Goal: Task Accomplishment & Management: Manage account settings

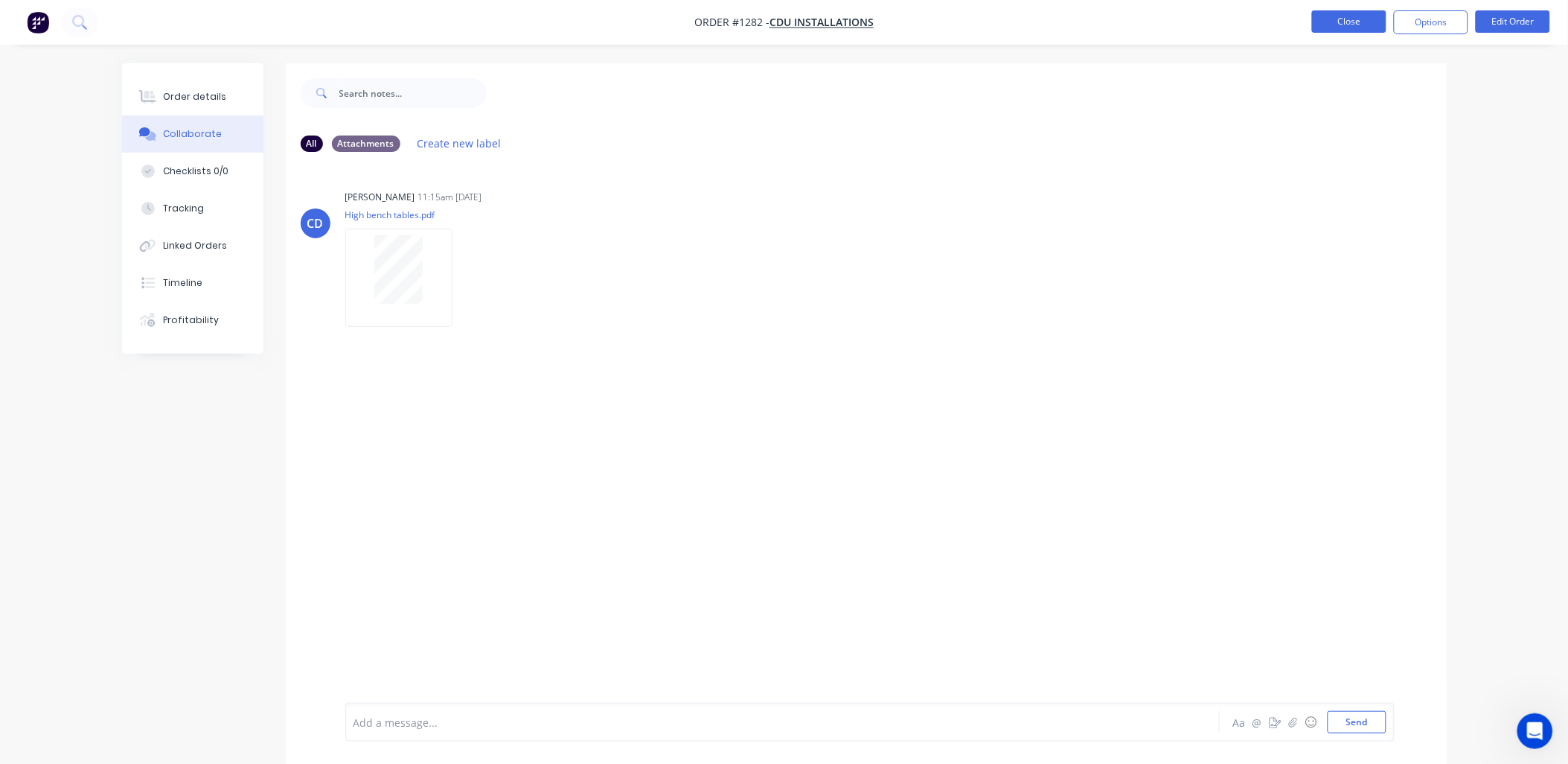
click at [1336, 18] on button "Close" at bounding box center [1349, 21] width 75 height 22
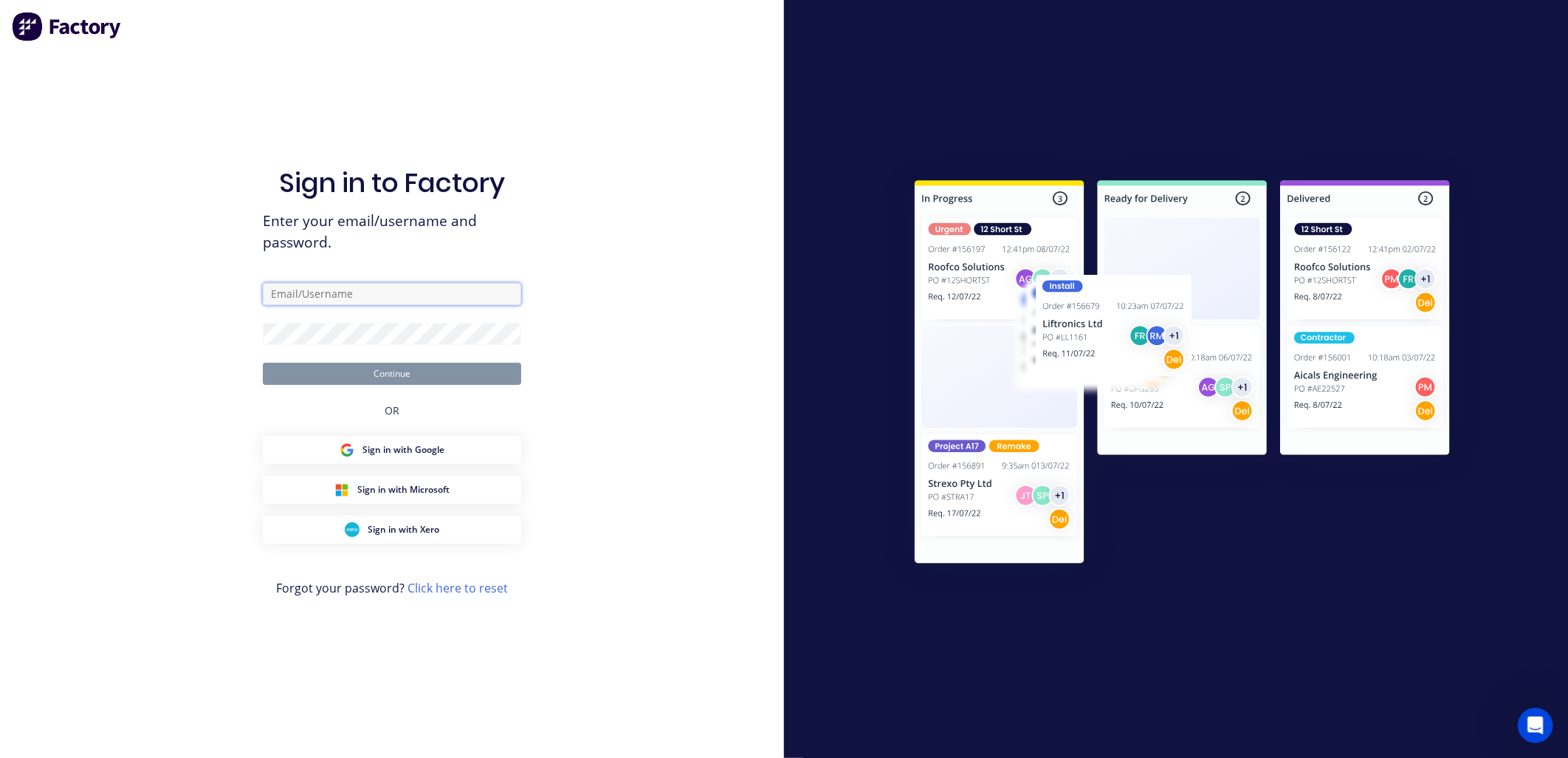
click at [345, 299] on input "text" at bounding box center [392, 293] width 259 height 22
paste input "[EMAIL_ADDRESS][DOMAIN_NAME]"
type input "[EMAIL_ADDRESS][DOMAIN_NAME]"
click at [390, 374] on button "Continue" at bounding box center [392, 373] width 259 height 22
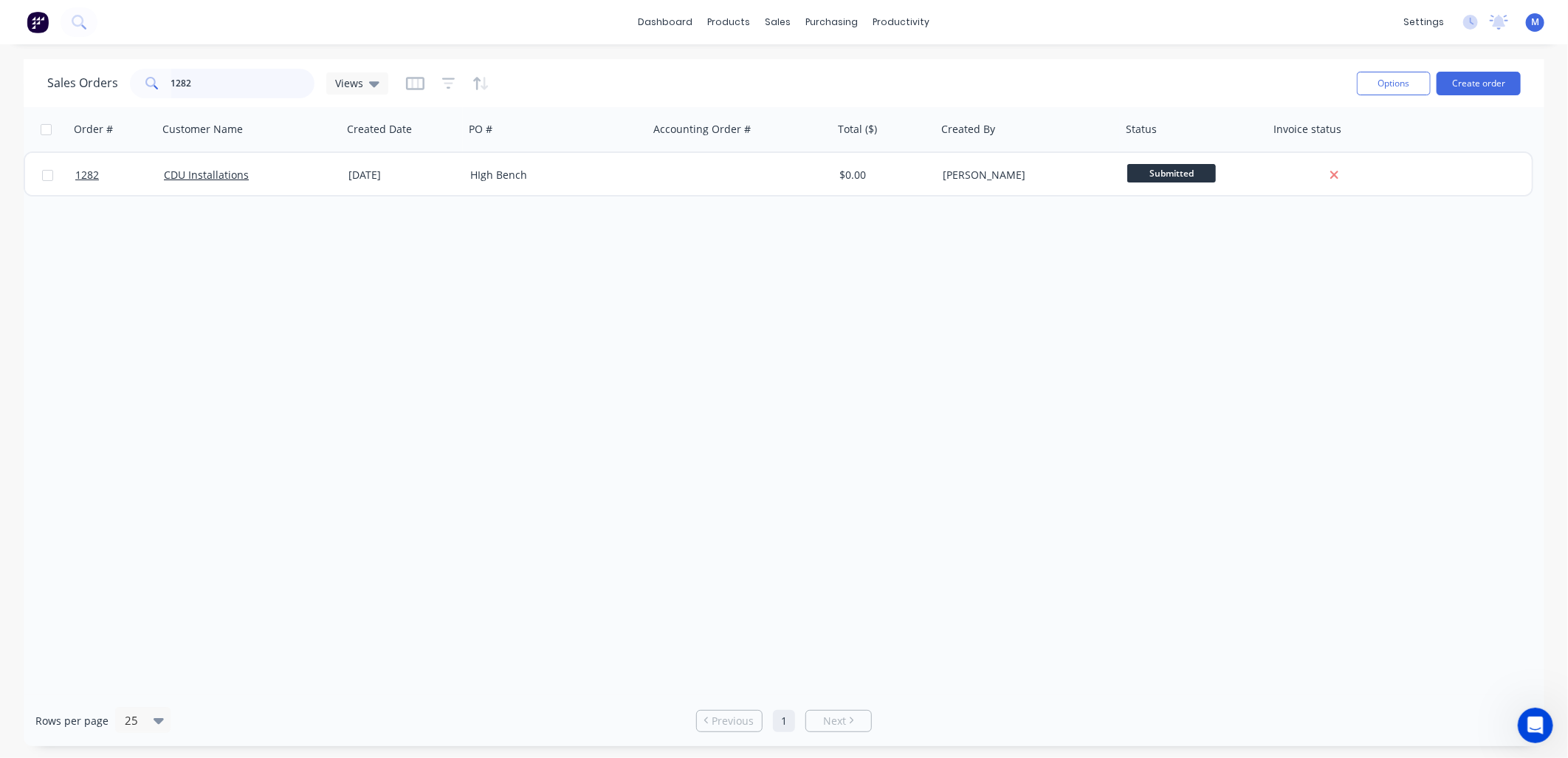
click at [209, 87] on input "1282" at bounding box center [242, 83] width 144 height 29
type input "district"
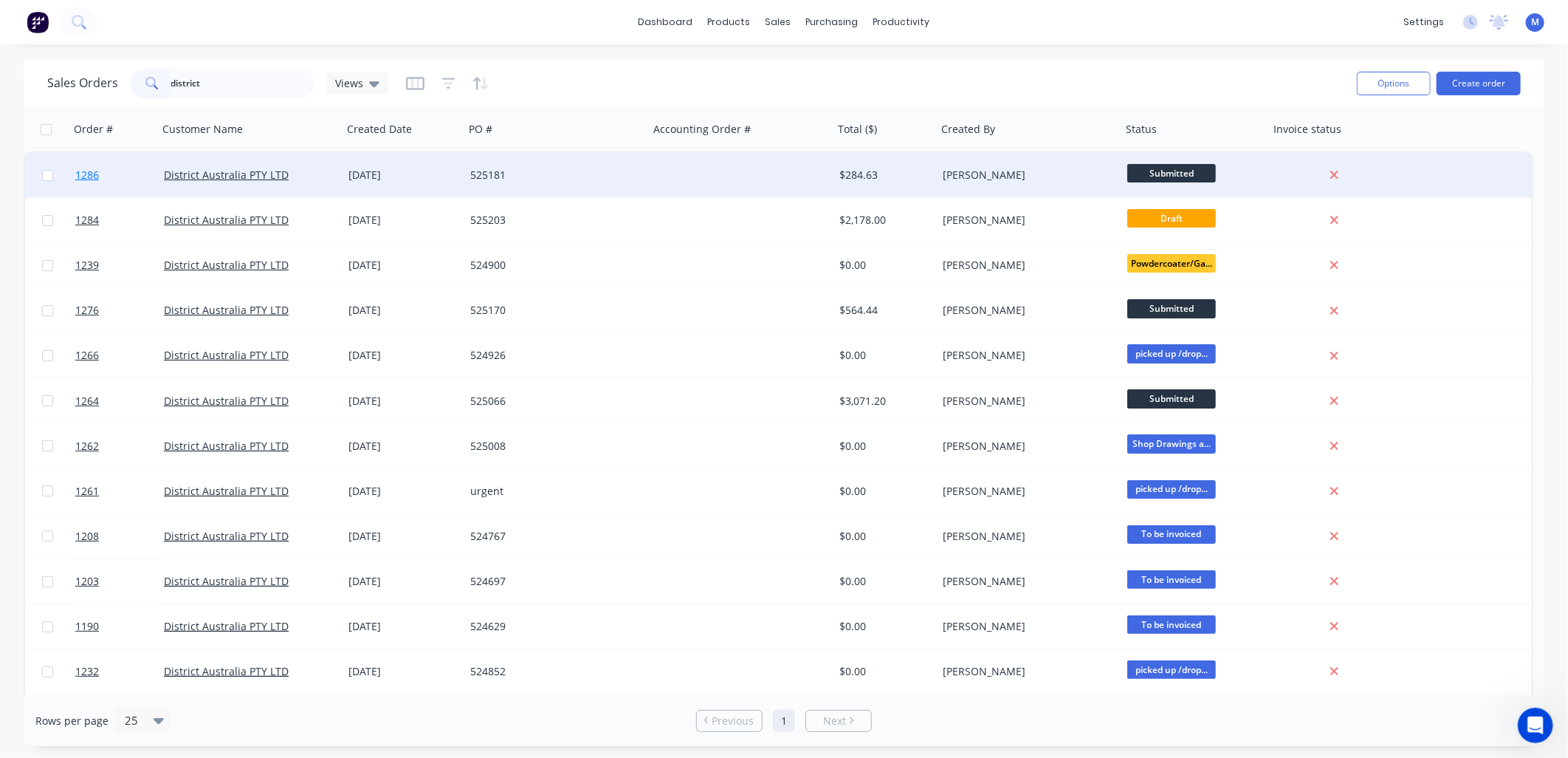
click at [86, 176] on span "1286" at bounding box center [87, 175] width 24 height 15
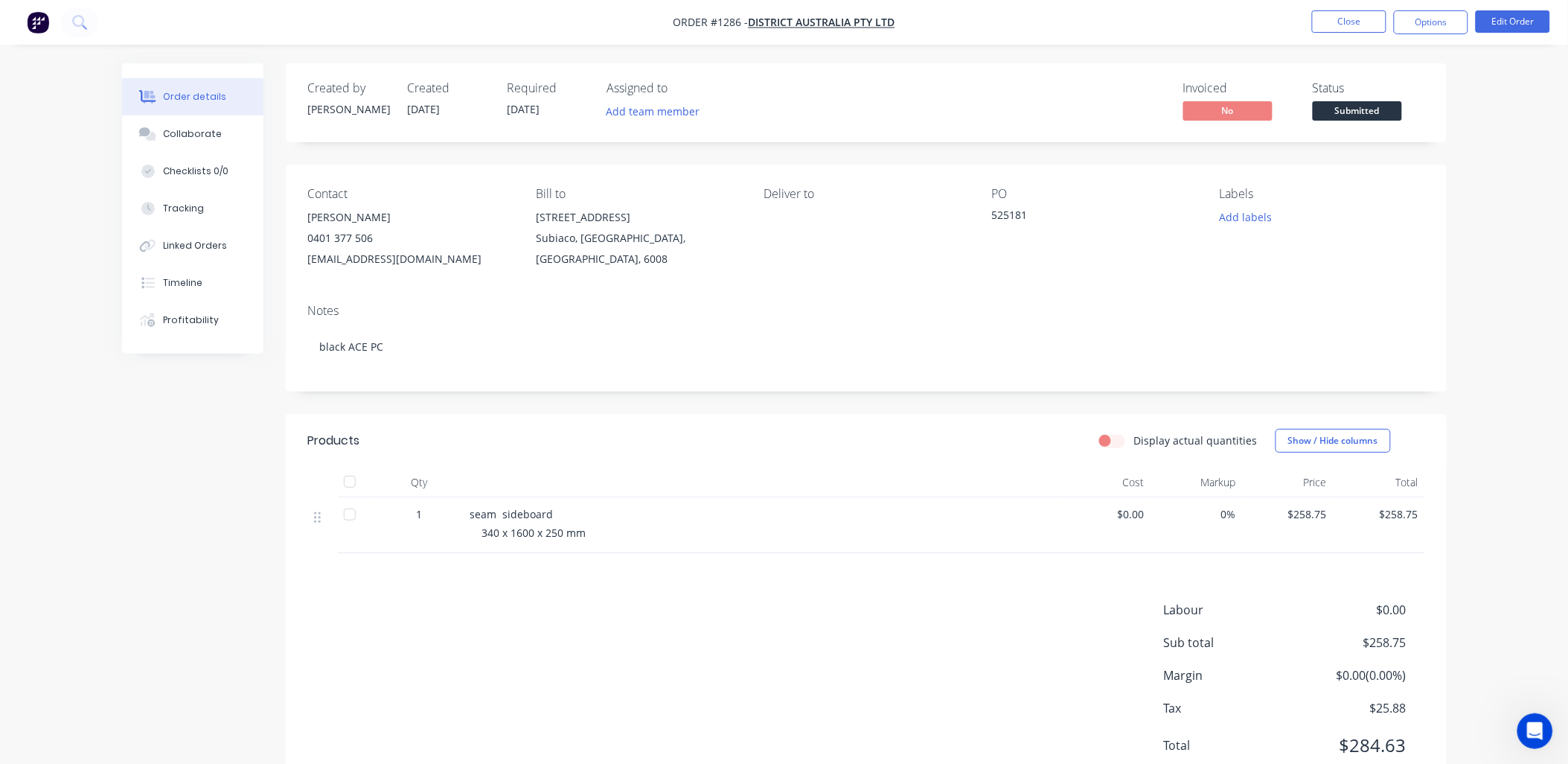
click at [1311, 12] on ul "Close Options Edit Order" at bounding box center [1431, 22] width 274 height 24
click at [1319, 29] on button "Close" at bounding box center [1349, 21] width 75 height 22
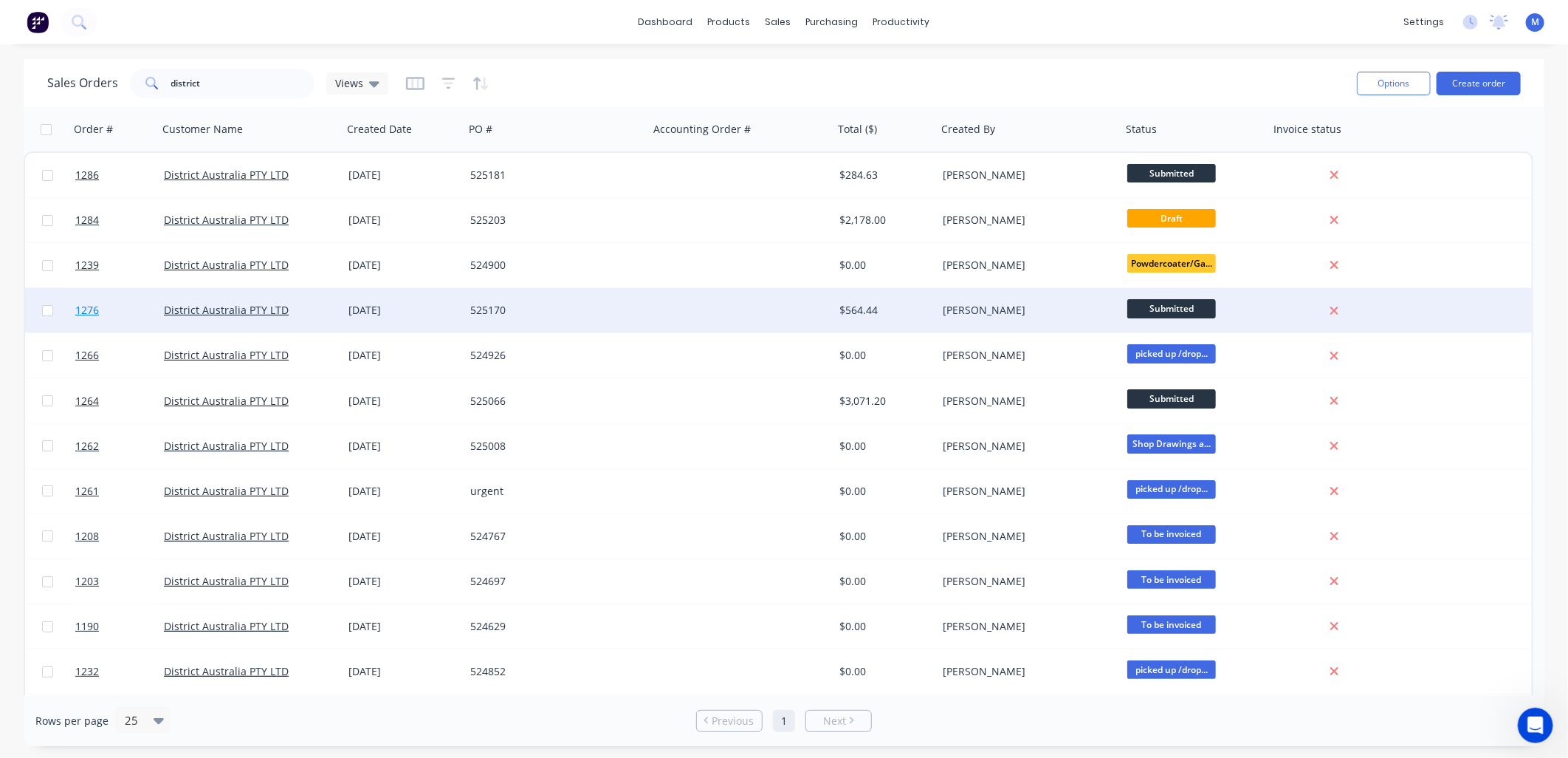
click at [97, 305] on span "1276" at bounding box center [87, 310] width 24 height 15
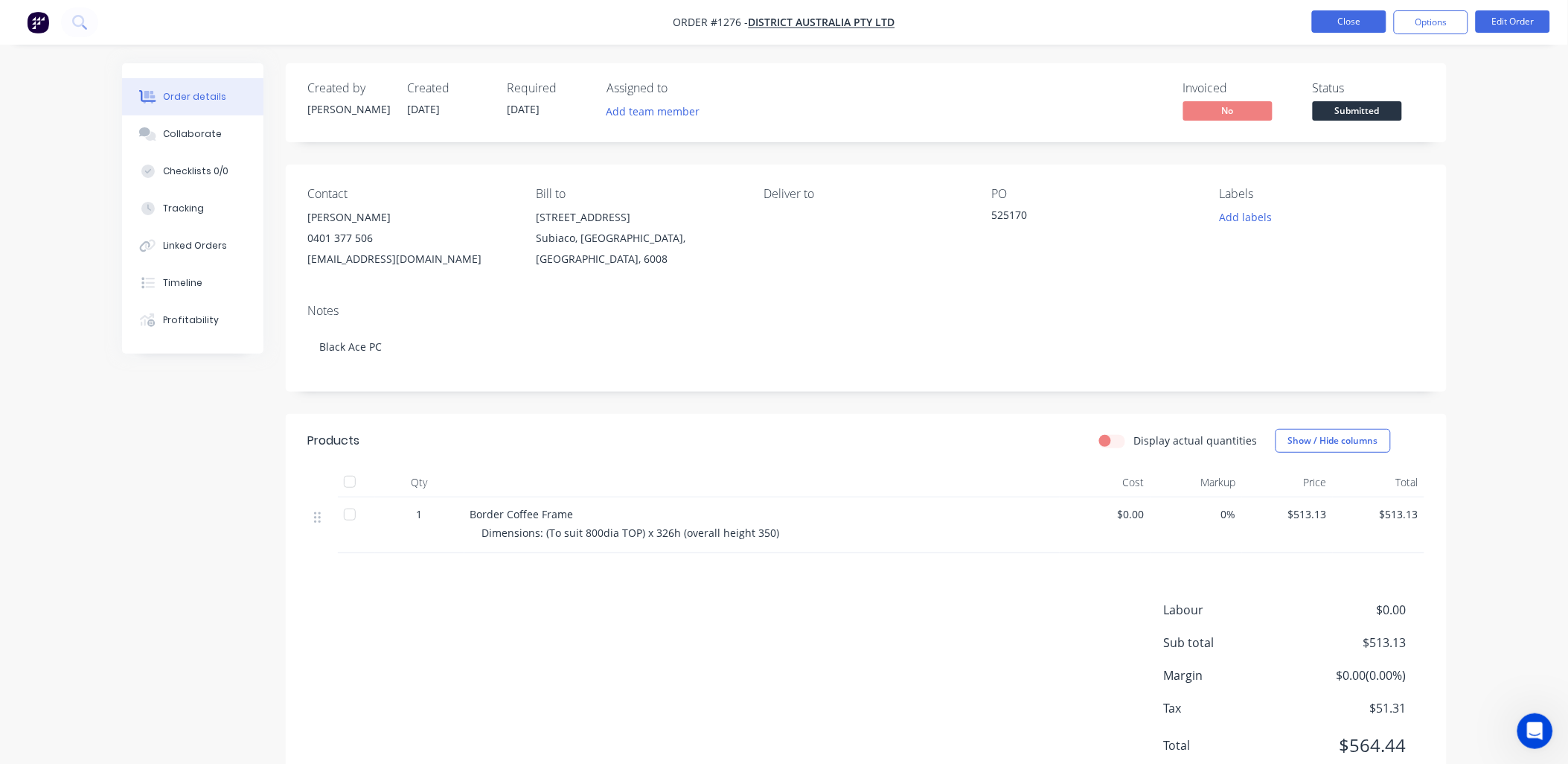
click at [1349, 26] on button "Close" at bounding box center [1349, 21] width 75 height 22
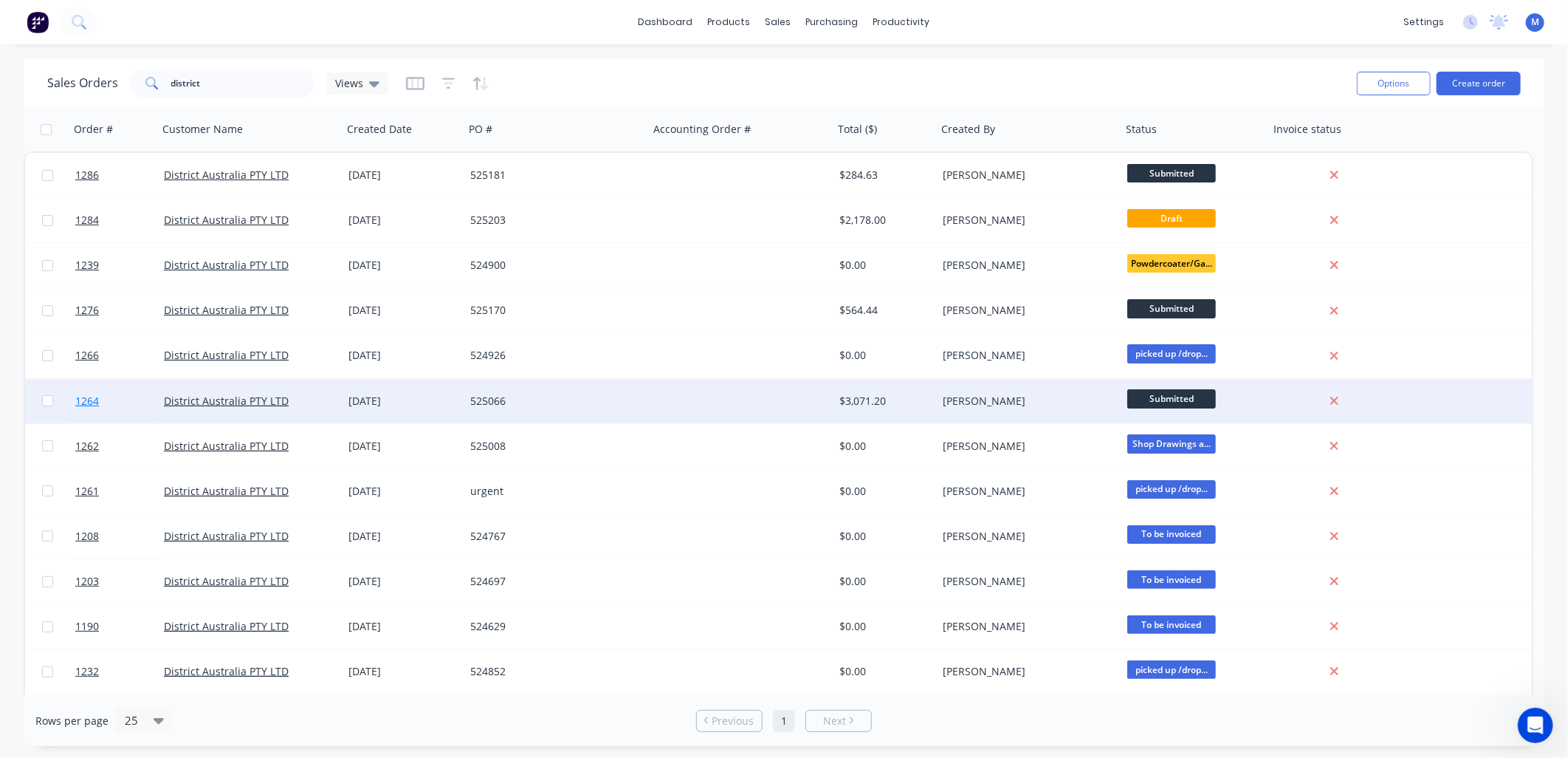
click at [89, 394] on span "1264" at bounding box center [87, 401] width 24 height 15
